Goal: Task Accomplishment & Management: Manage account settings

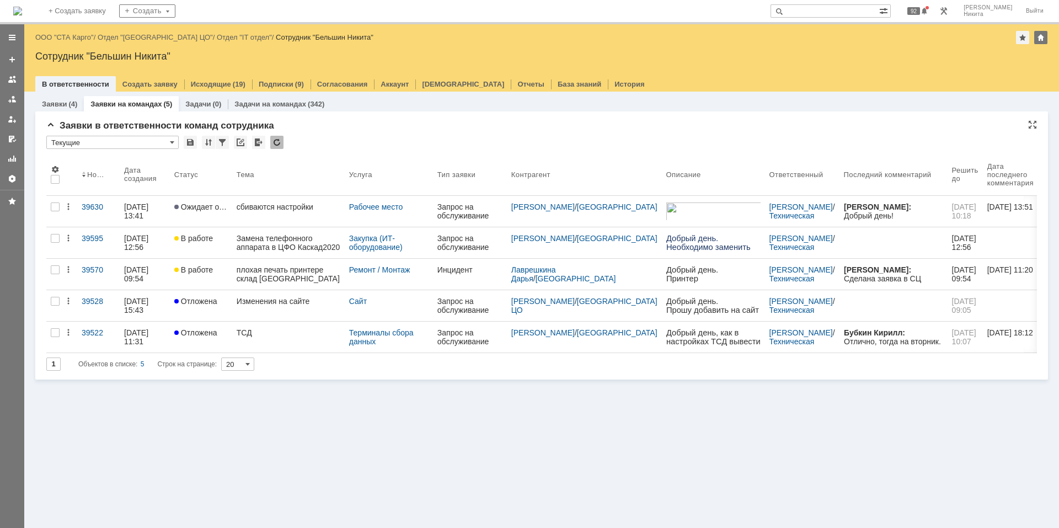
click at [278, 143] on div at bounding box center [276, 142] width 13 height 13
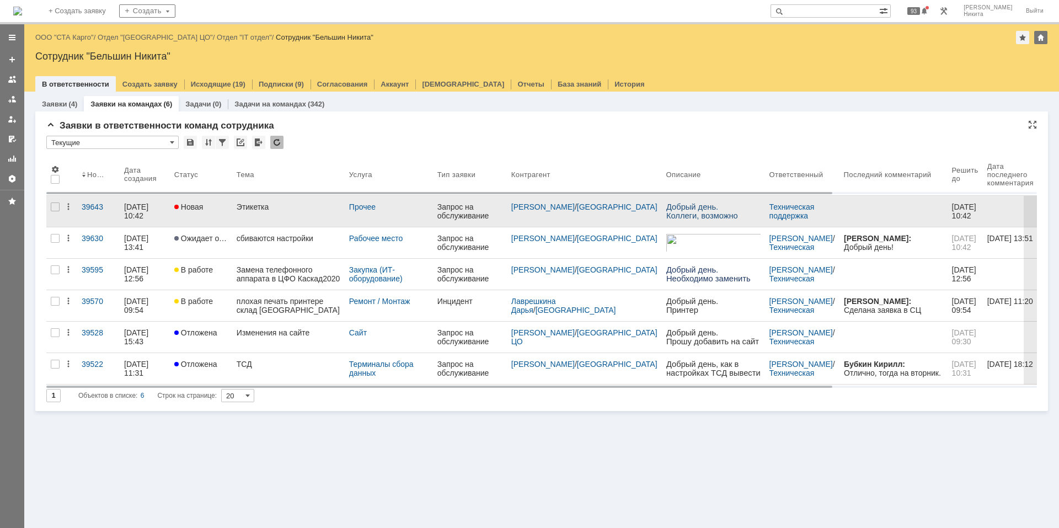
click at [302, 205] on div "Этикетка" at bounding box center [289, 206] width 104 height 9
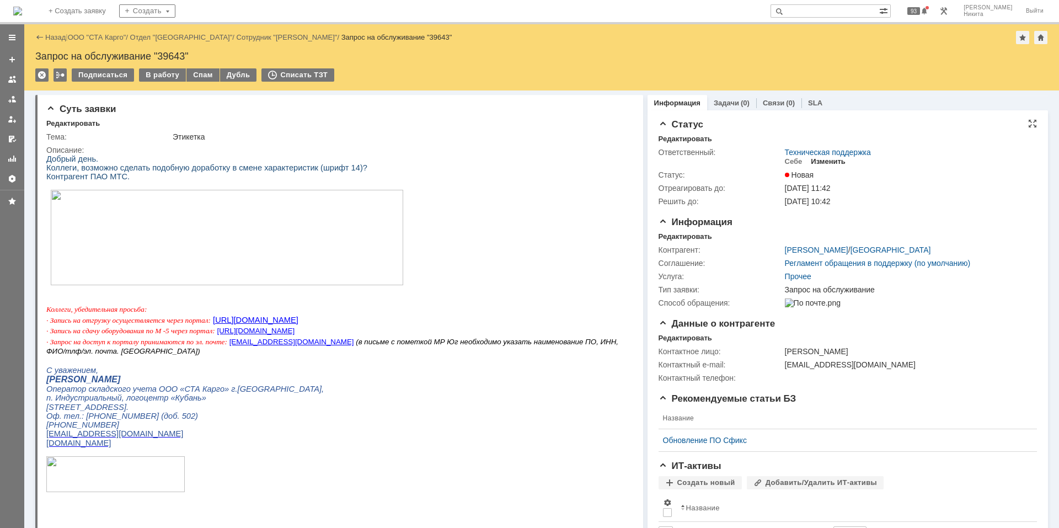
click at [753, 159] on div "Изменить" at bounding box center [828, 161] width 35 height 9
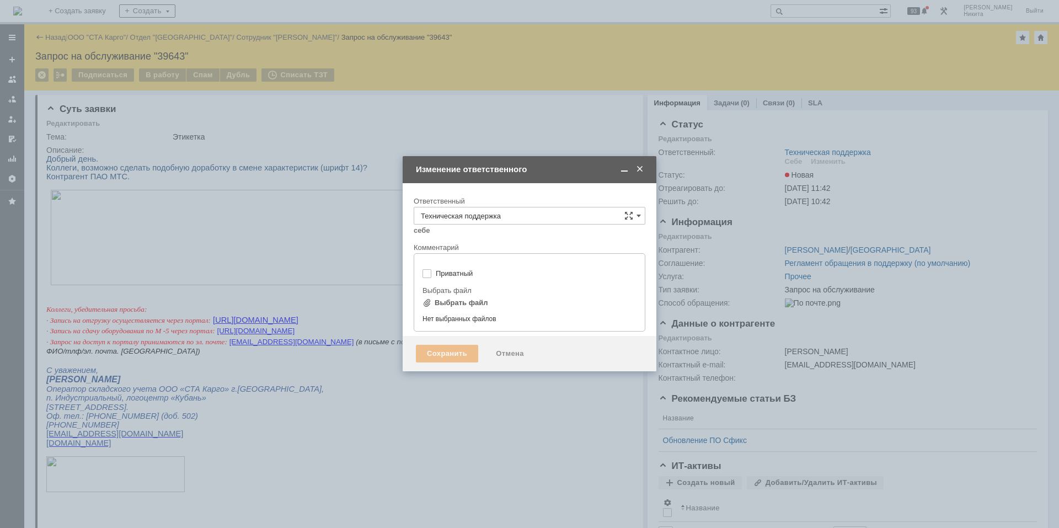
type input "[не указано]"
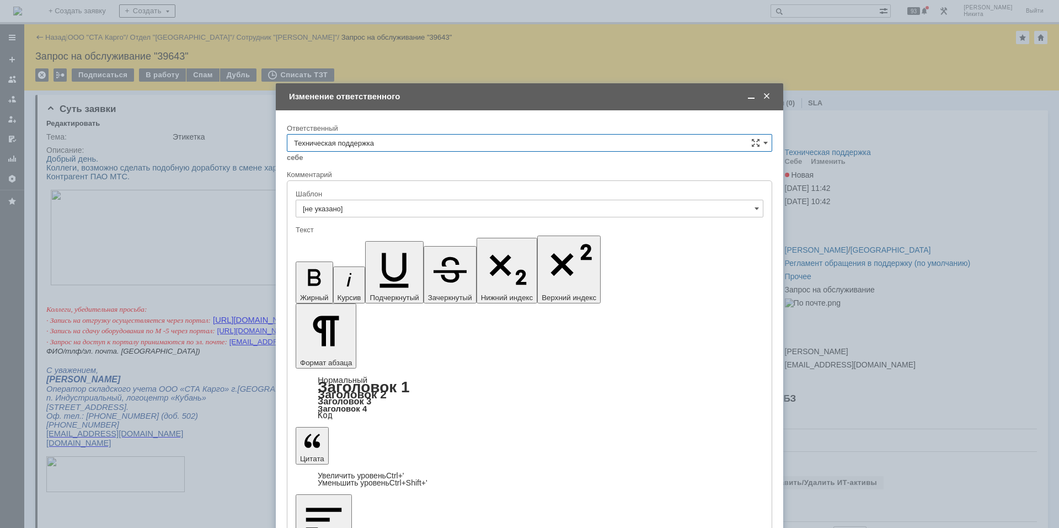
click at [460, 149] on input "Техническая поддержка" at bounding box center [529, 143] width 485 height 18
click at [417, 289] on span "Поддержка 1С" at bounding box center [529, 290] width 471 height 9
type input "Поддержка 1С"
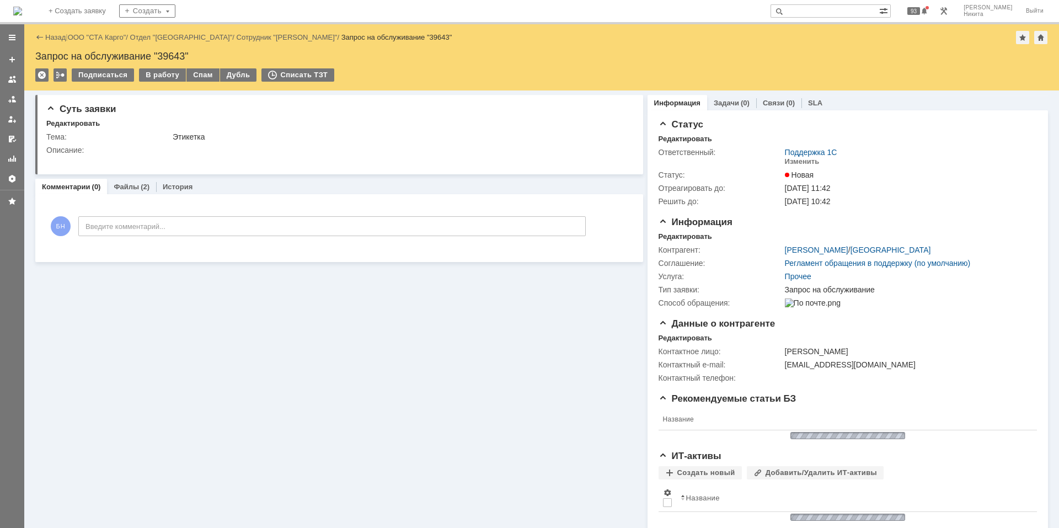
scroll to position [0, 0]
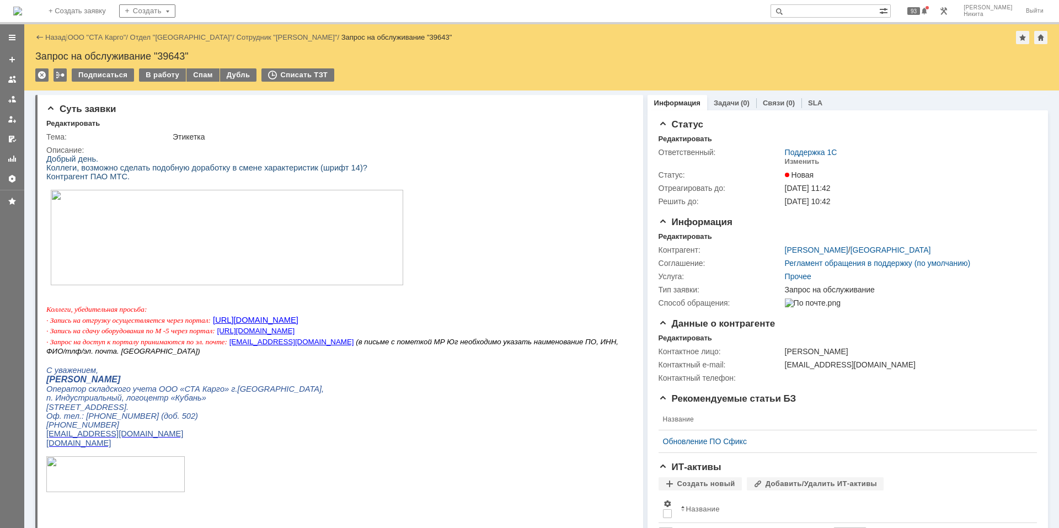
click at [22, 8] on img at bounding box center [17, 11] width 9 height 9
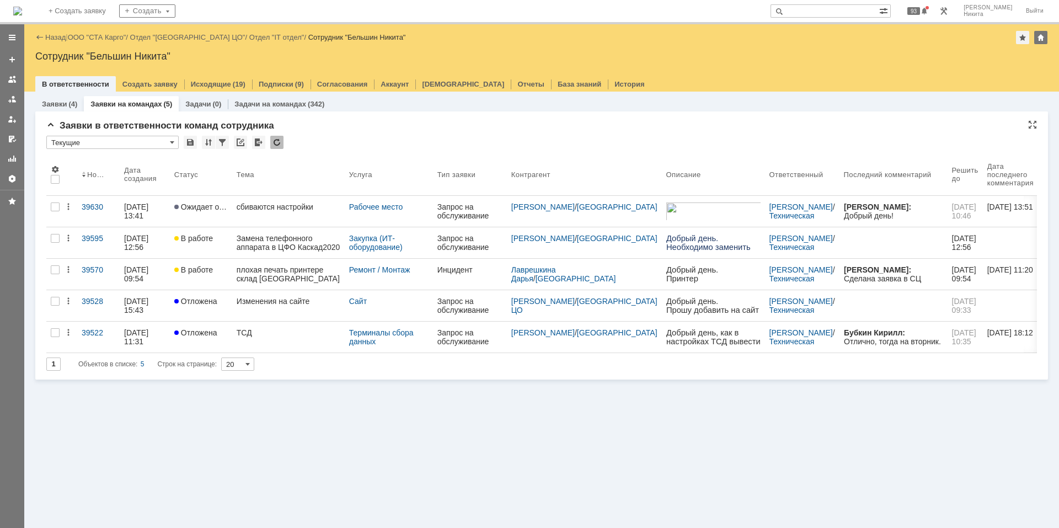
click at [279, 142] on div at bounding box center [276, 142] width 13 height 13
click at [311, 142] on div "* Текущие" at bounding box center [541, 143] width 991 height 14
click at [753, 9] on input "text" at bounding box center [825, 10] width 109 height 13
type input "R"
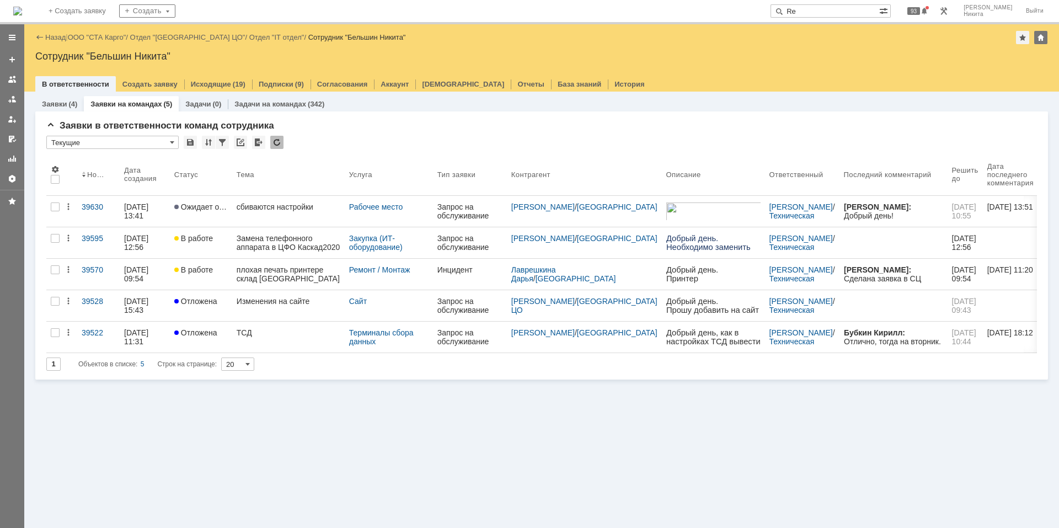
type input "R"
type input "Кузнецов"
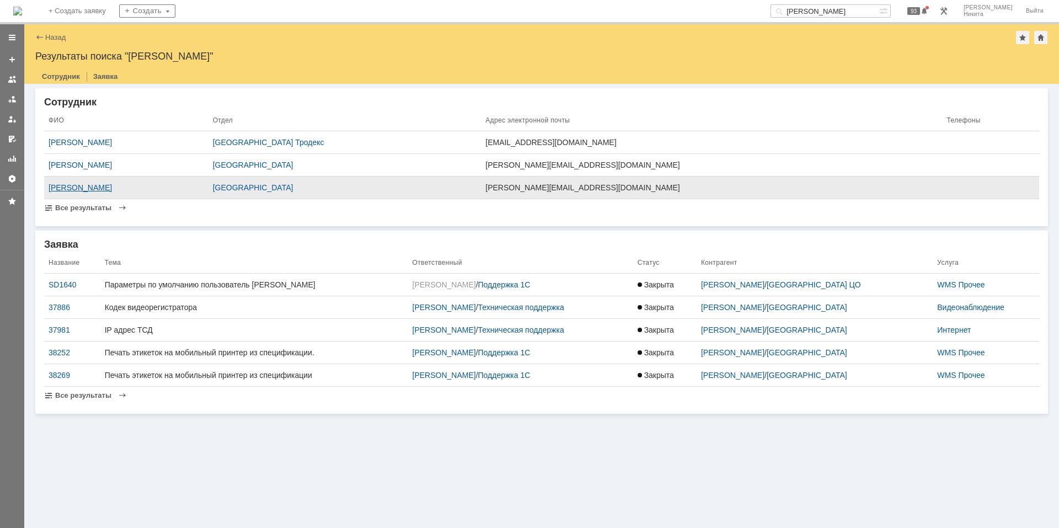
click at [83, 188] on div "Кузнецов Юрий" at bounding box center [127, 187] width 156 height 9
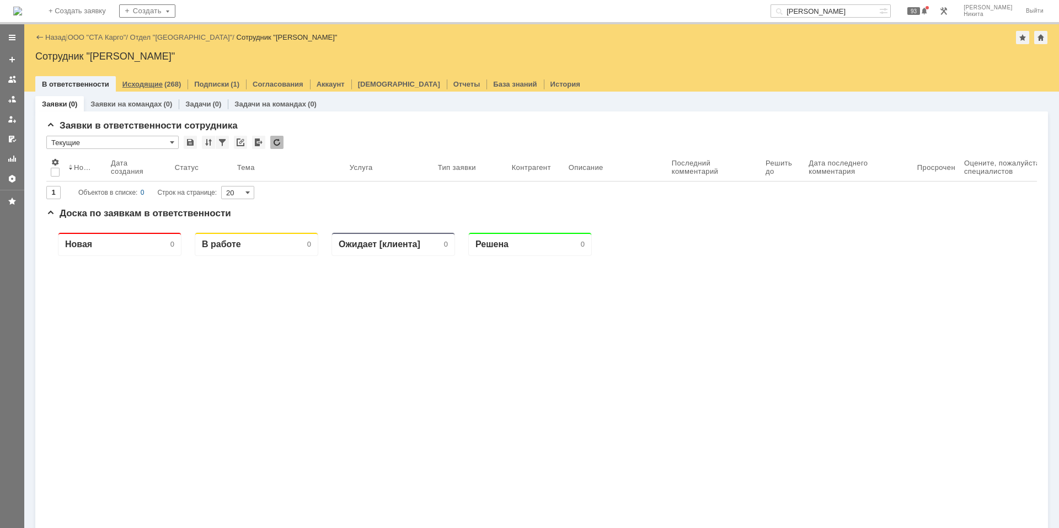
click at [153, 88] on link "Исходящие" at bounding box center [142, 84] width 40 height 8
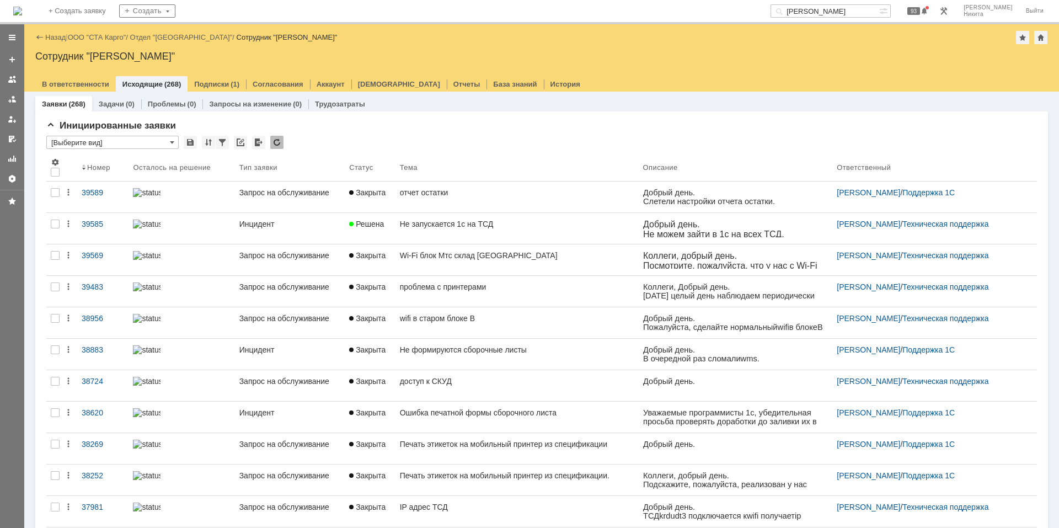
click at [13, 12] on div "На домашнюю + Создать заявку Создать Кузнецов 93 Бельшин Никита Выйти" at bounding box center [529, 12] width 1059 height 24
click at [22, 9] on img at bounding box center [17, 11] width 9 height 9
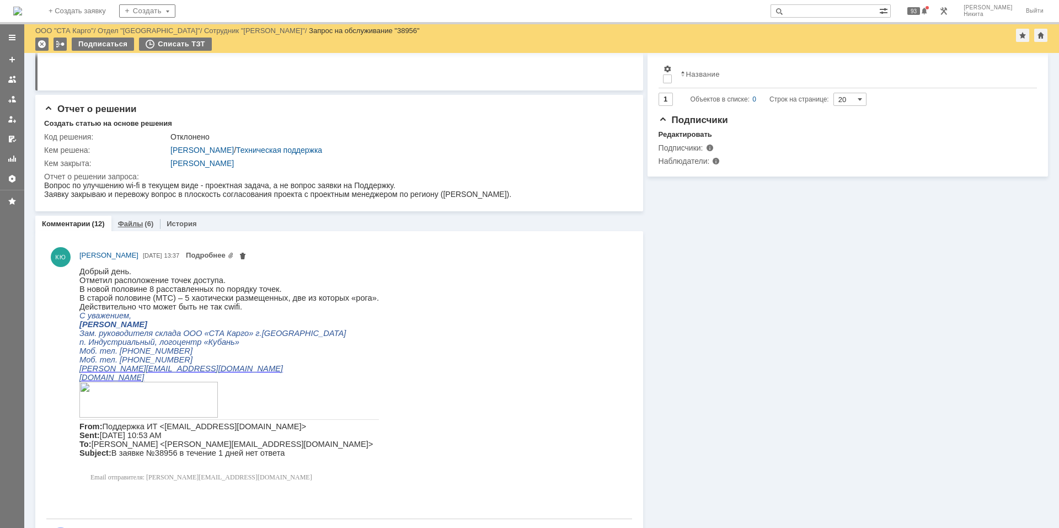
click at [141, 227] on div "Файлы (6)" at bounding box center [136, 223] width 36 height 7
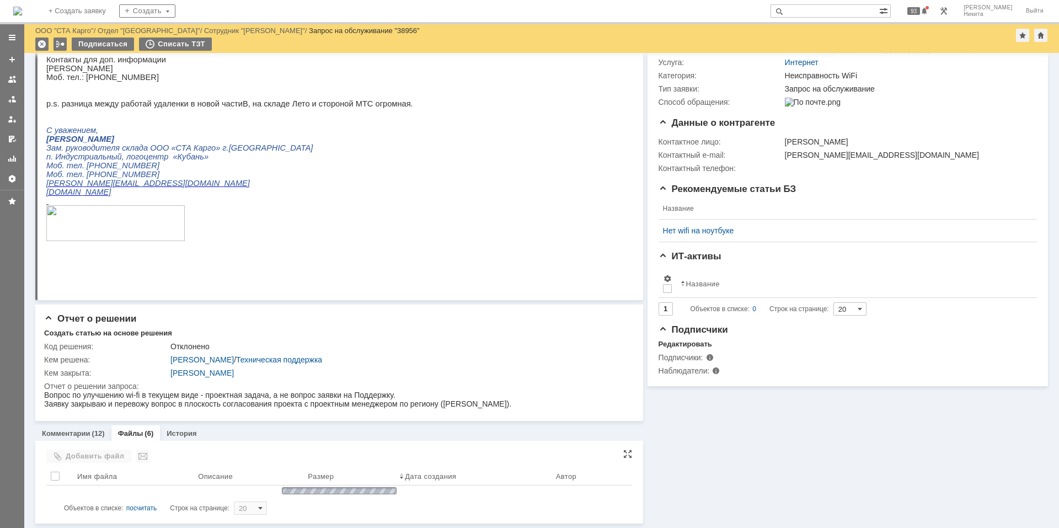
scroll to position [362, 0]
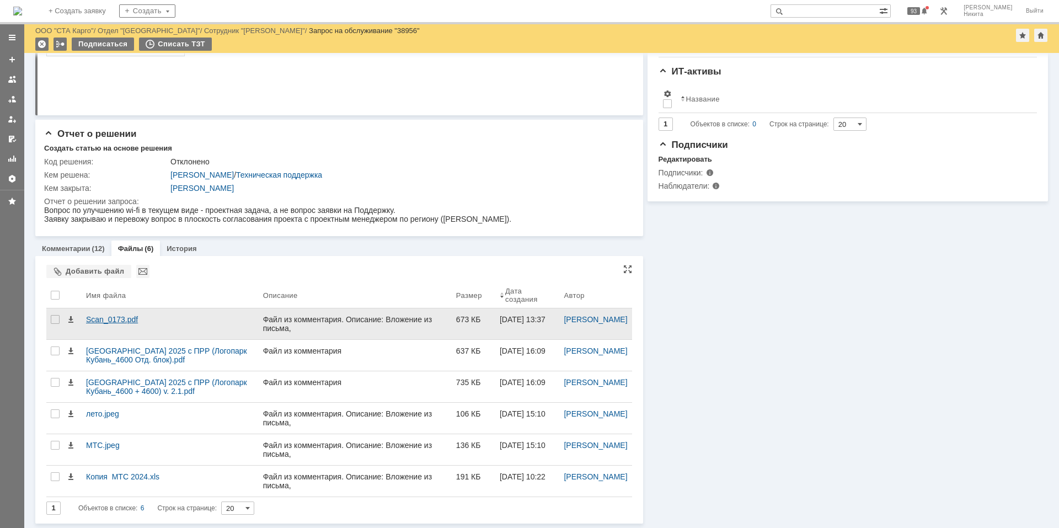
click at [127, 318] on div "Scan_0173.pdf" at bounding box center [170, 319] width 168 height 9
click at [197, 320] on div "Scan_0173.pdf" at bounding box center [170, 319] width 168 height 9
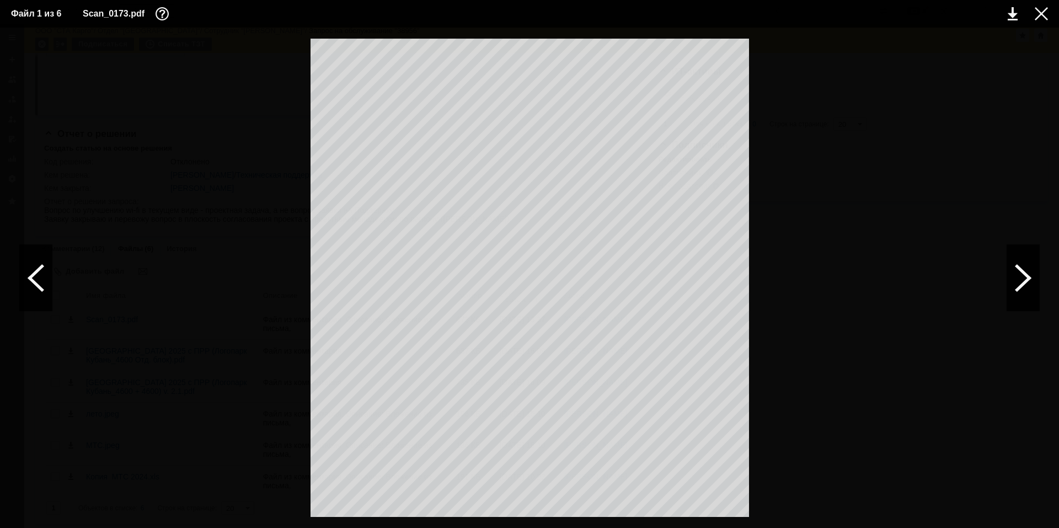
drag, startPoint x: 462, startPoint y: 212, endPoint x: 374, endPoint y: 262, distance: 100.8
click at [1017, 12] on link at bounding box center [1013, 13] width 10 height 13
